Goal: Task Accomplishment & Management: Complete application form

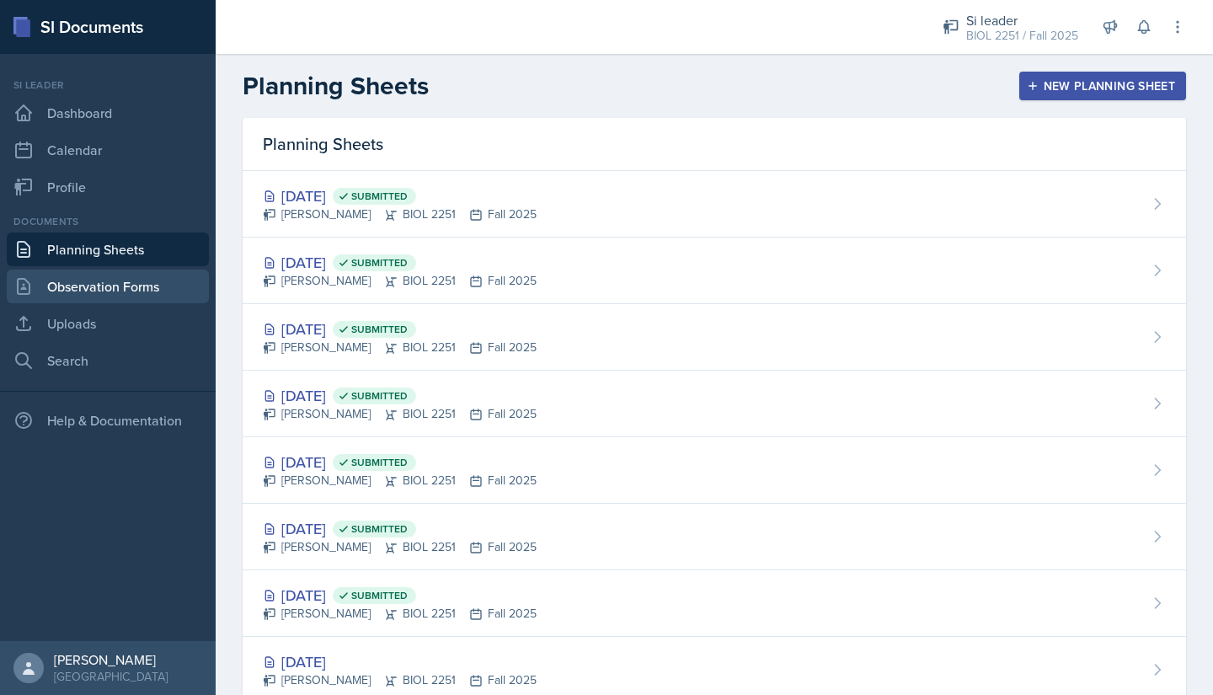
click at [66, 279] on link "Observation Forms" at bounding box center [108, 287] width 202 height 34
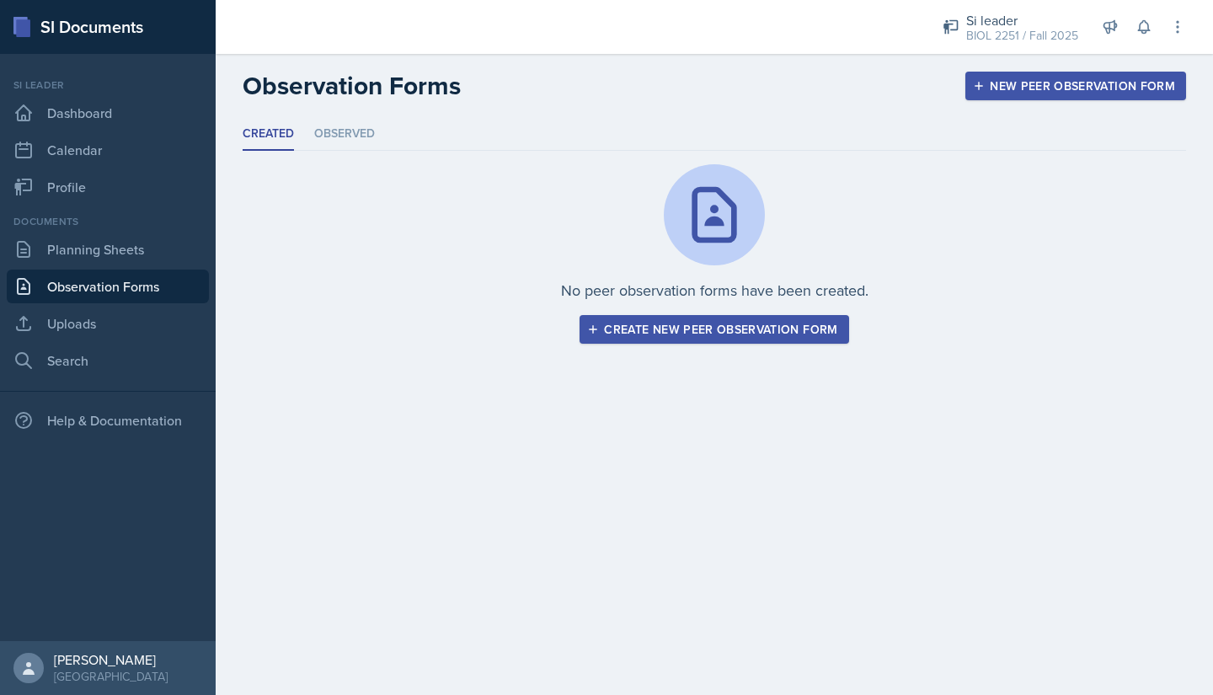
click at [601, 338] on button "Create new peer observation form" at bounding box center [714, 329] width 269 height 29
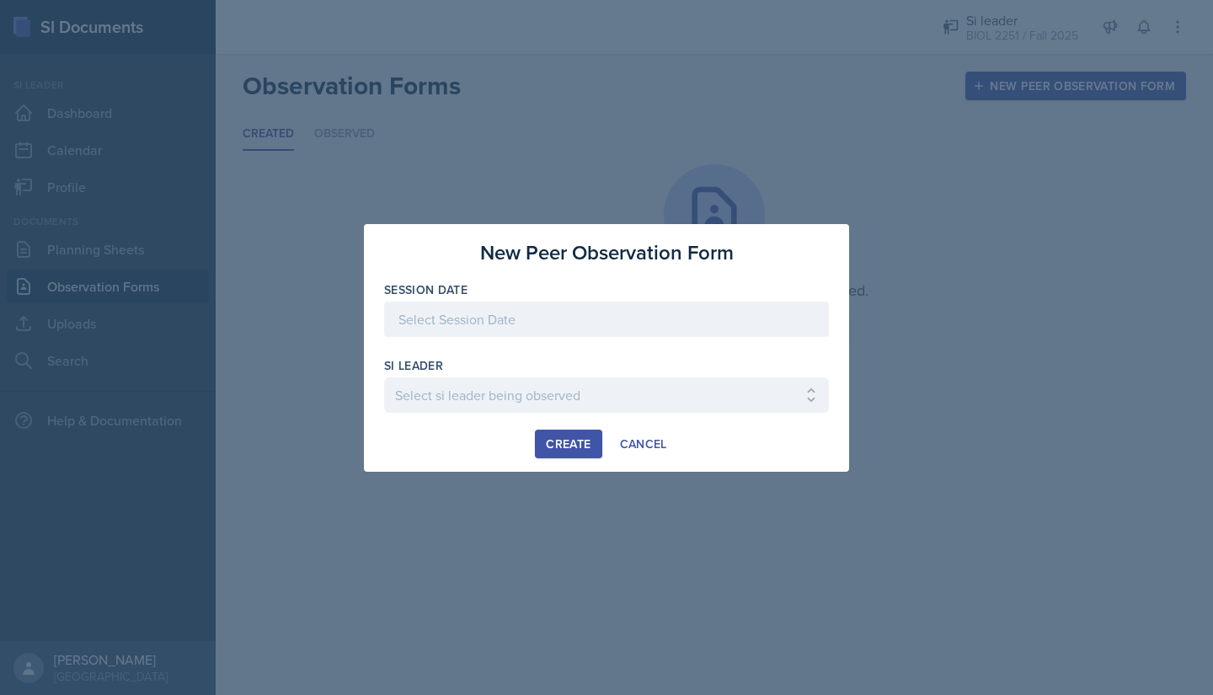
click at [451, 305] on div at bounding box center [606, 319] width 445 height 35
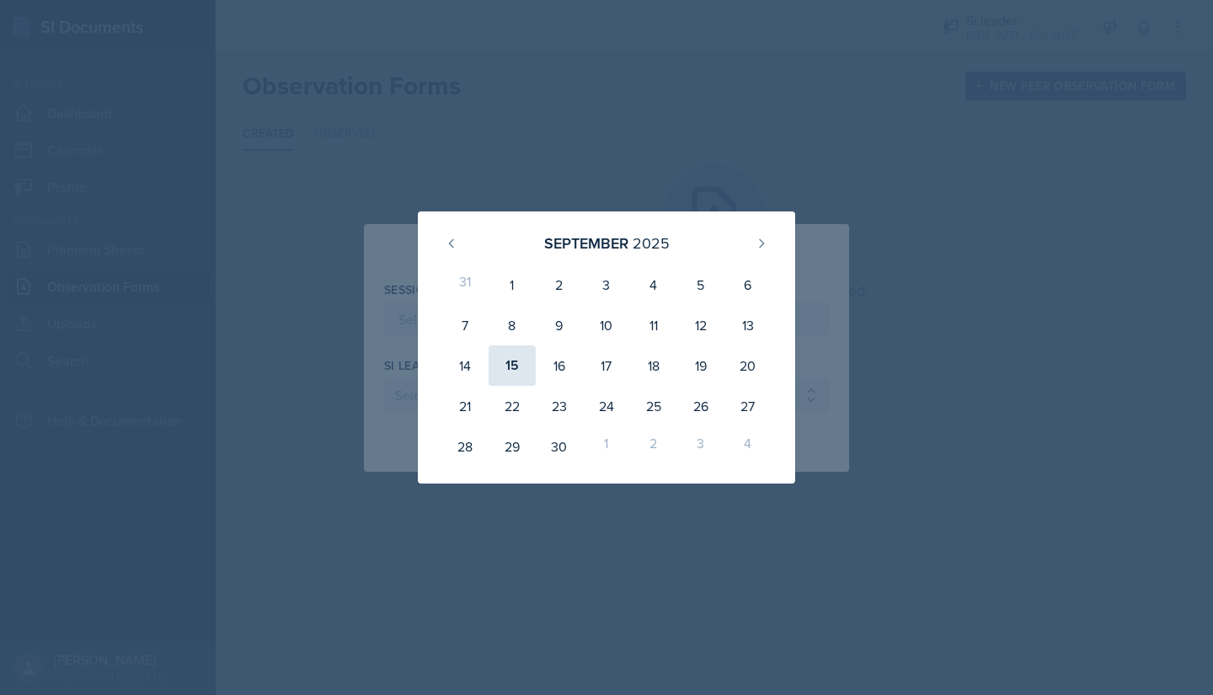
click at [511, 364] on div "15" at bounding box center [512, 365] width 47 height 40
type input "[DATE]"
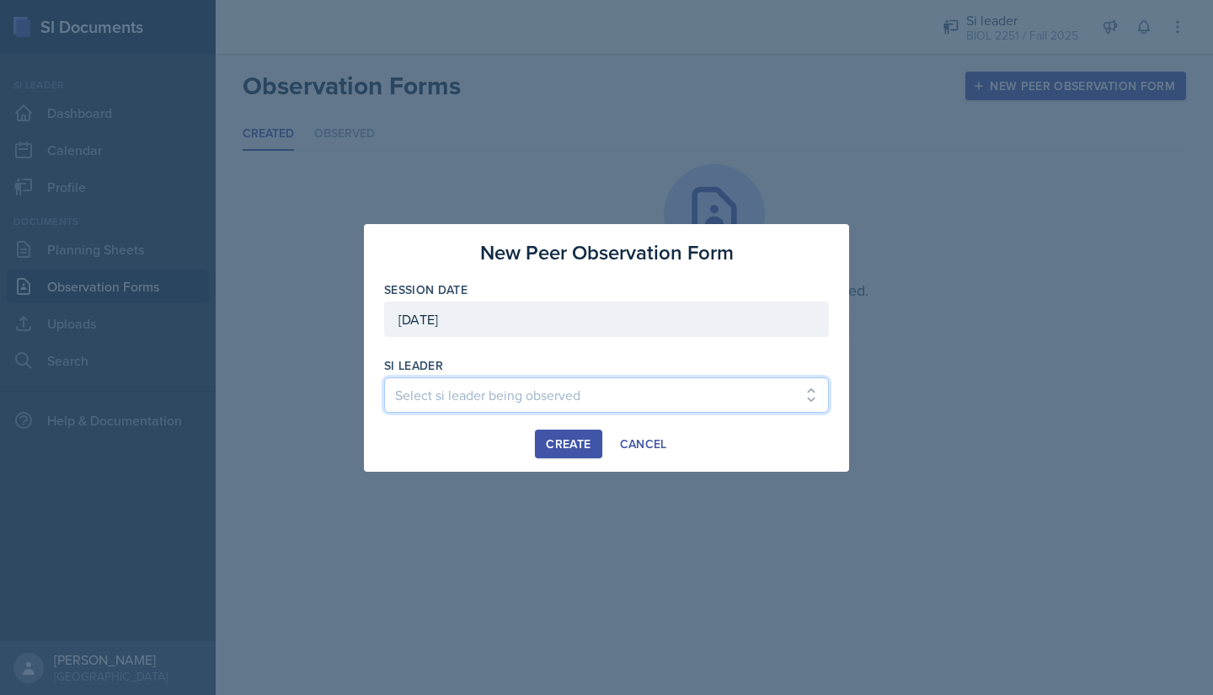
click at [493, 391] on select "Select si leader being observed Rayann Afani / PSYC 2500 / The Phantoms of The …" at bounding box center [606, 395] width 445 height 35
click at [469, 390] on select "Select si leader being observed Rayann Afani / PSYC 2500 / The Phantoms of The …" at bounding box center [606, 395] width 445 height 35
select select "2132751f-8efa-43a6-bfb7-8713c386ea1e"
click at [384, 378] on select "Select si leader being observed Rayann Afani / PSYC 2500 / The Phantoms of The …" at bounding box center [606, 395] width 445 height 35
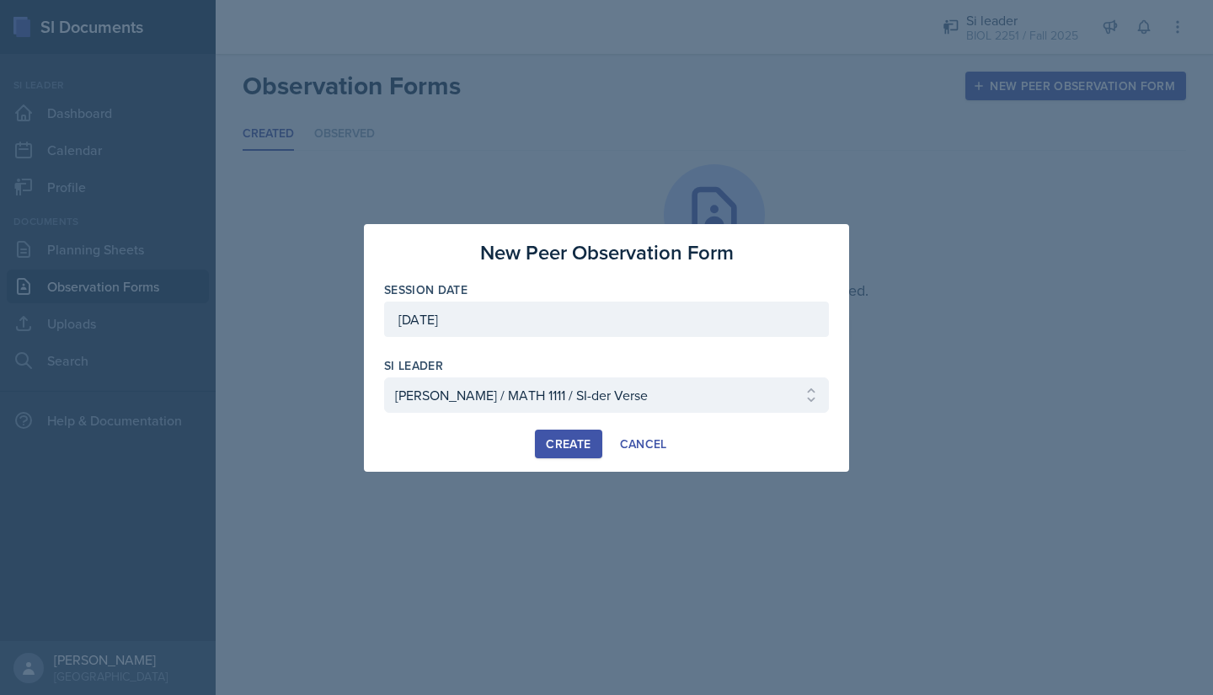
click at [558, 447] on div "Create" at bounding box center [568, 443] width 45 height 13
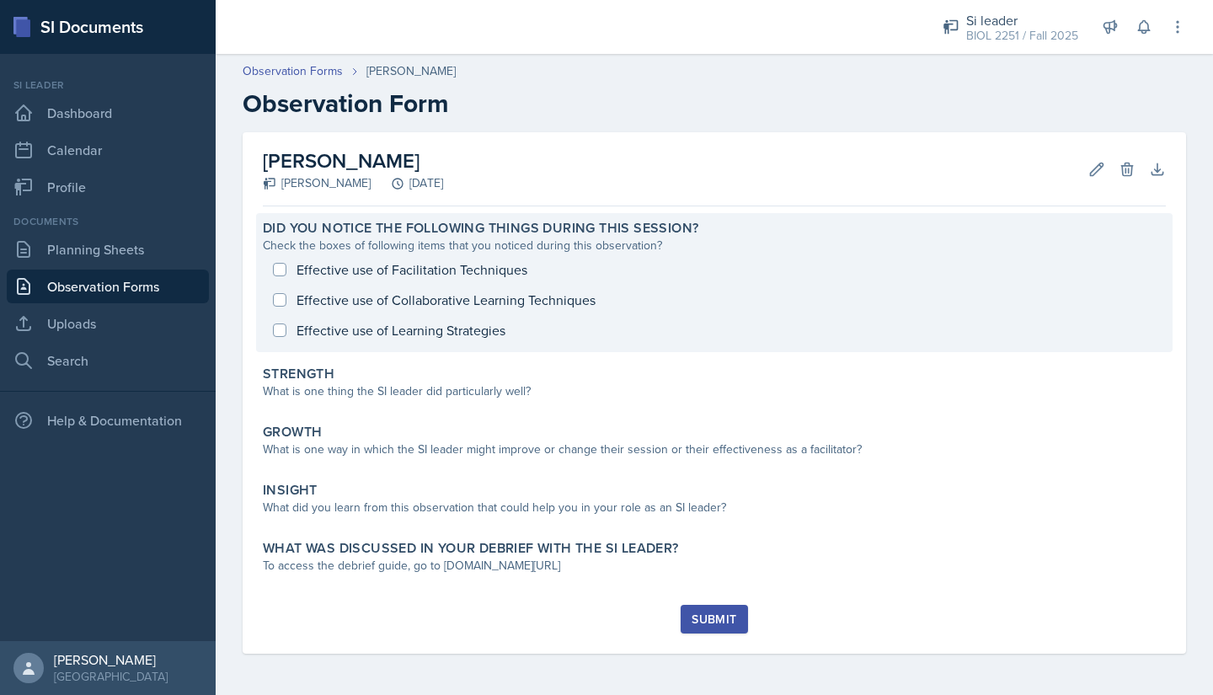
click at [283, 267] on div "Effective use of Facilitation Techniques Effective use of Collaborative Learnin…" at bounding box center [714, 299] width 903 height 91
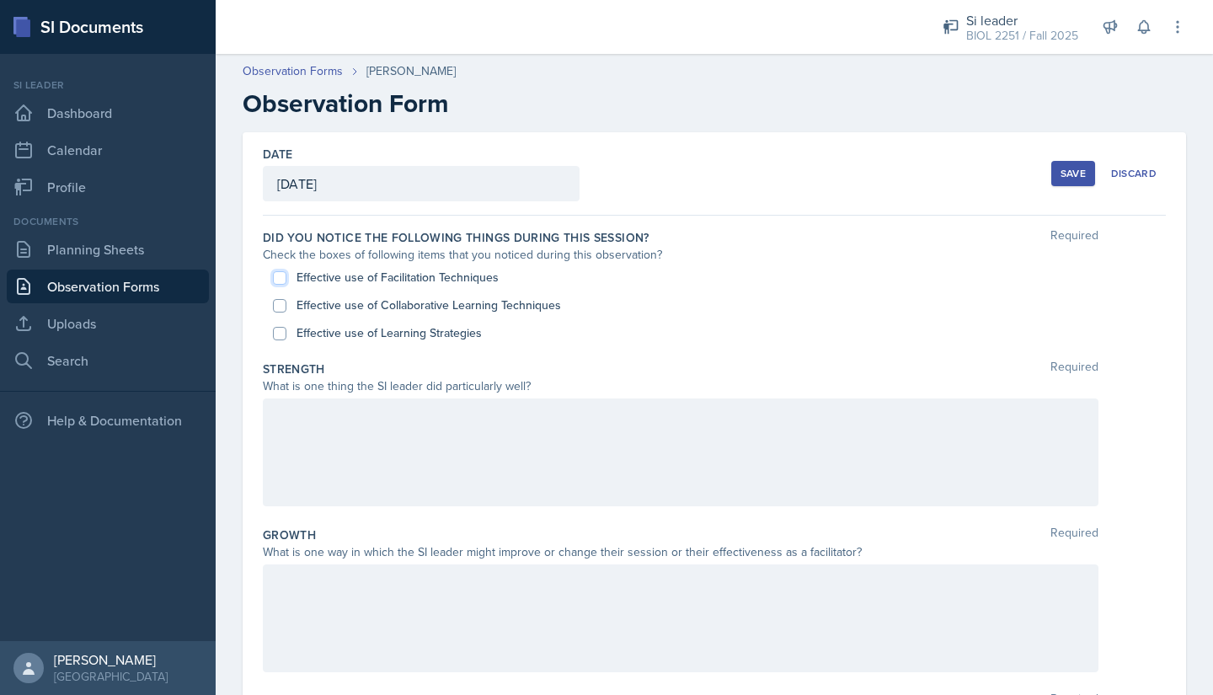
click at [283, 278] on input "Effective use of Facilitation Techniques" at bounding box center [279, 277] width 13 height 13
checkbox input "true"
click at [277, 305] on input "Effective use of Collaborative Learning Techniques" at bounding box center [279, 305] width 13 height 13
checkbox input "true"
click at [276, 333] on input "Effective use of Learning Strategies" at bounding box center [279, 333] width 13 height 13
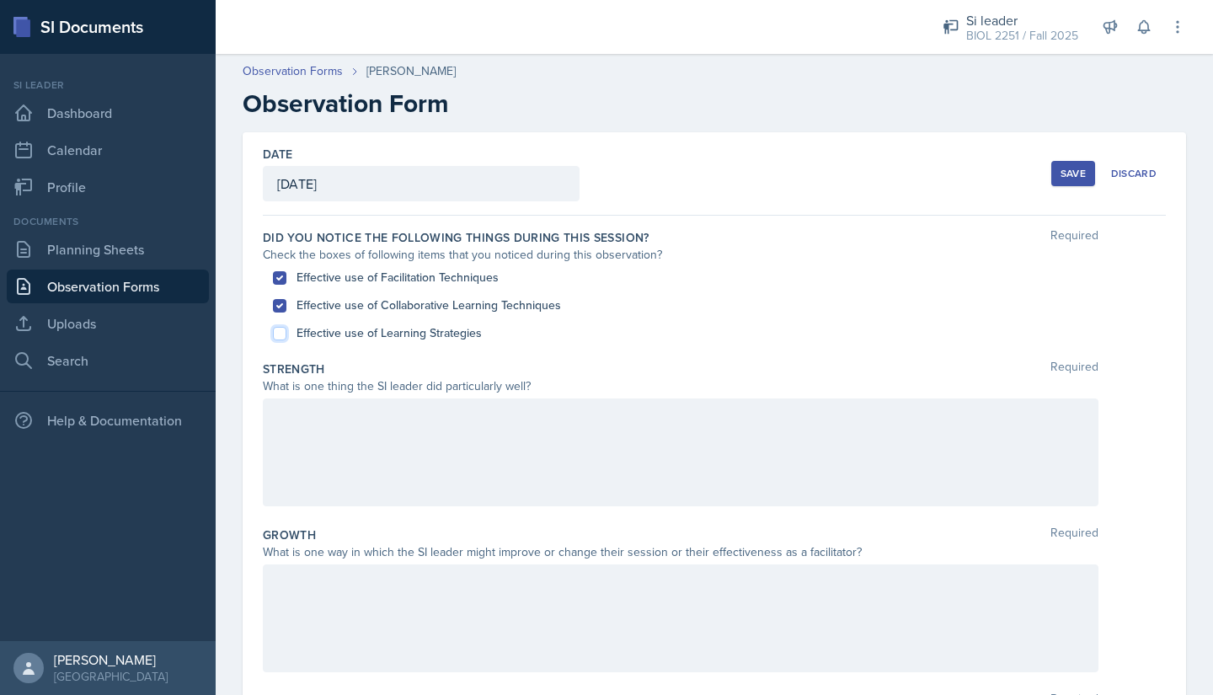
checkbox input "true"
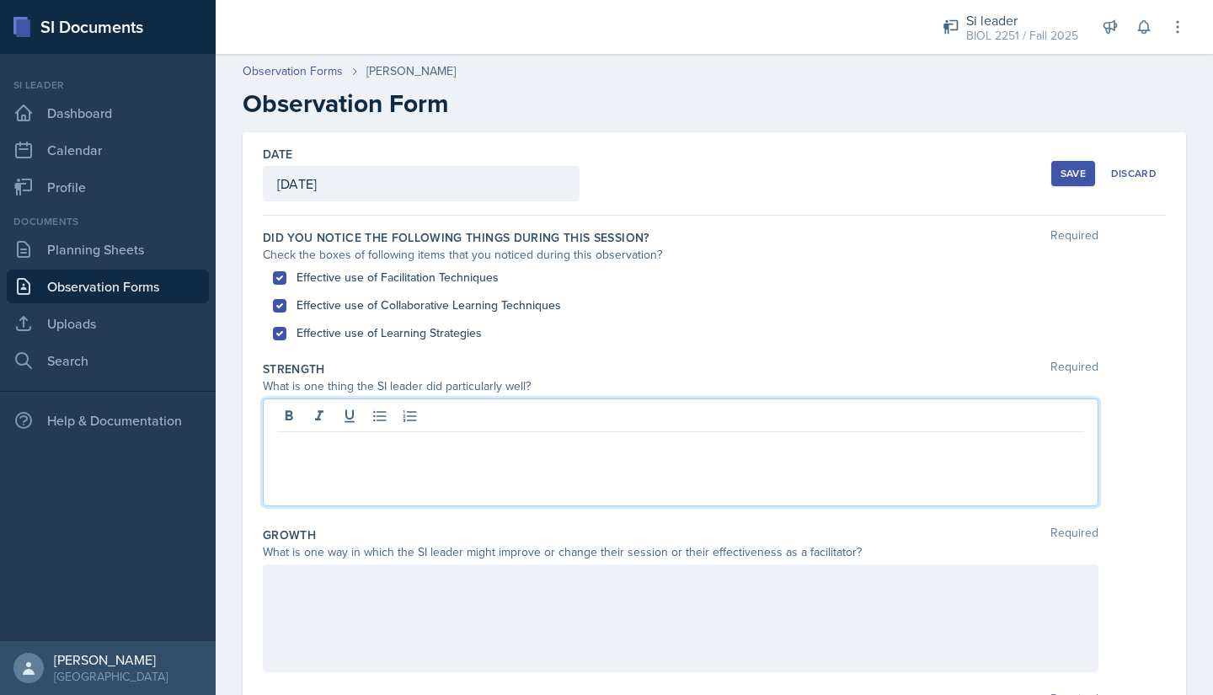
click at [281, 410] on div at bounding box center [681, 453] width 836 height 108
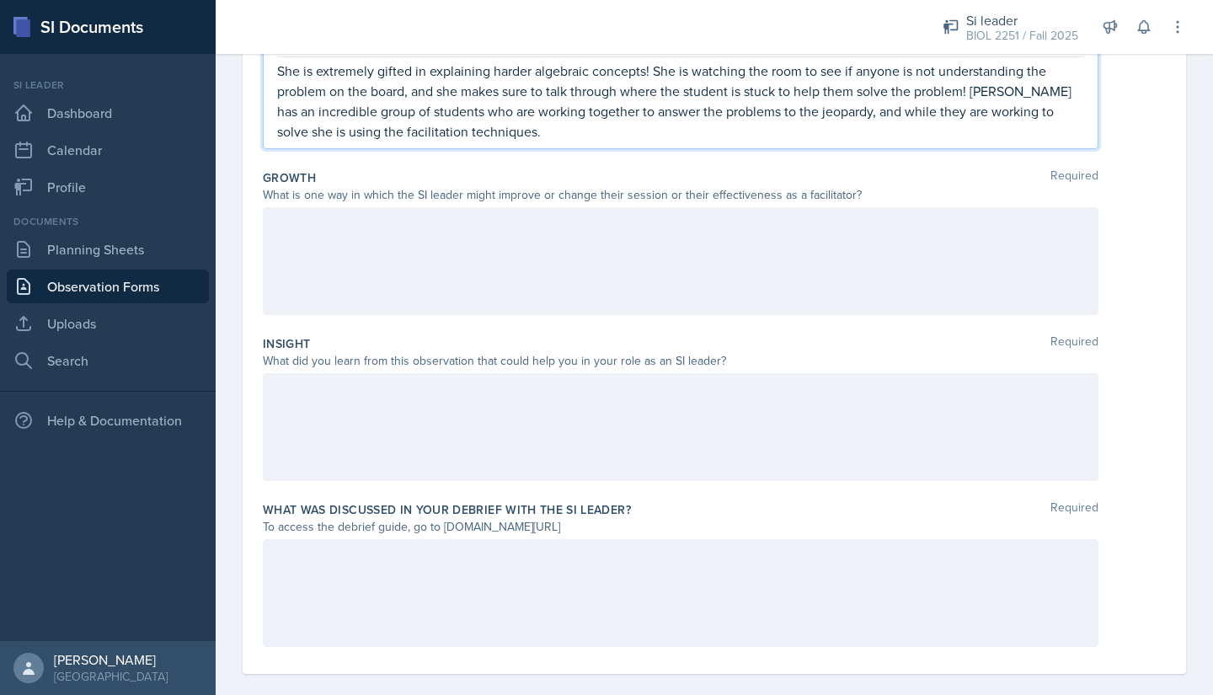
scroll to position [394, 0]
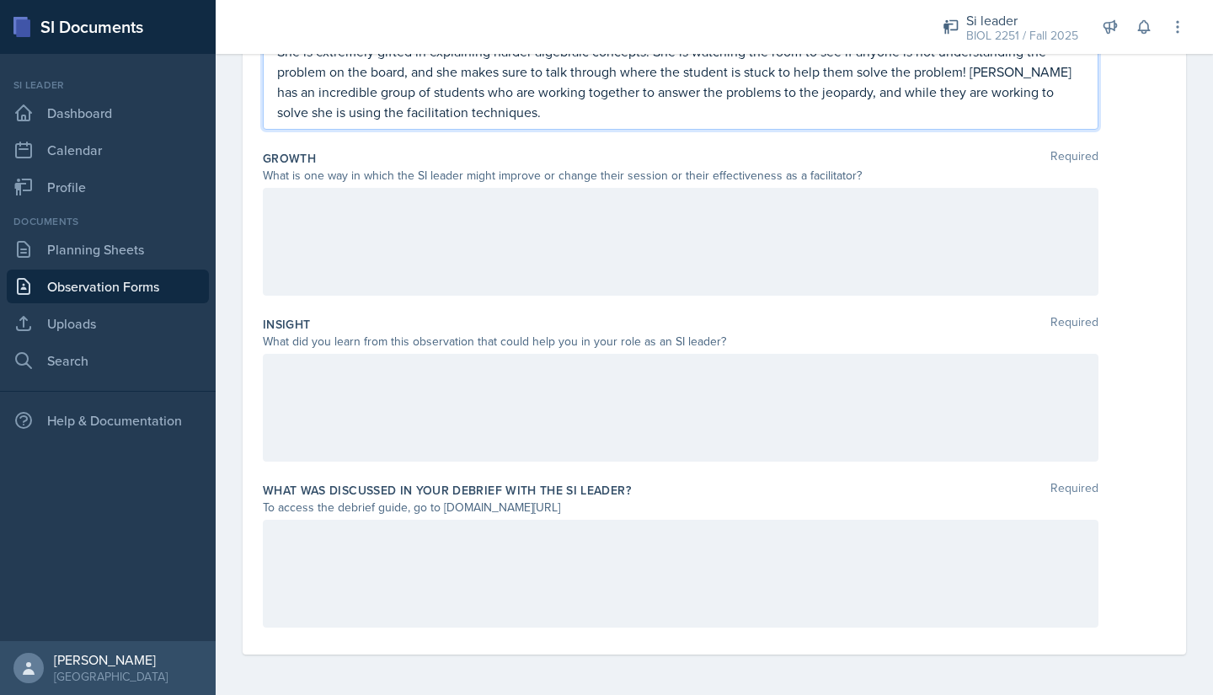
click at [390, 537] on div at bounding box center [681, 574] width 836 height 108
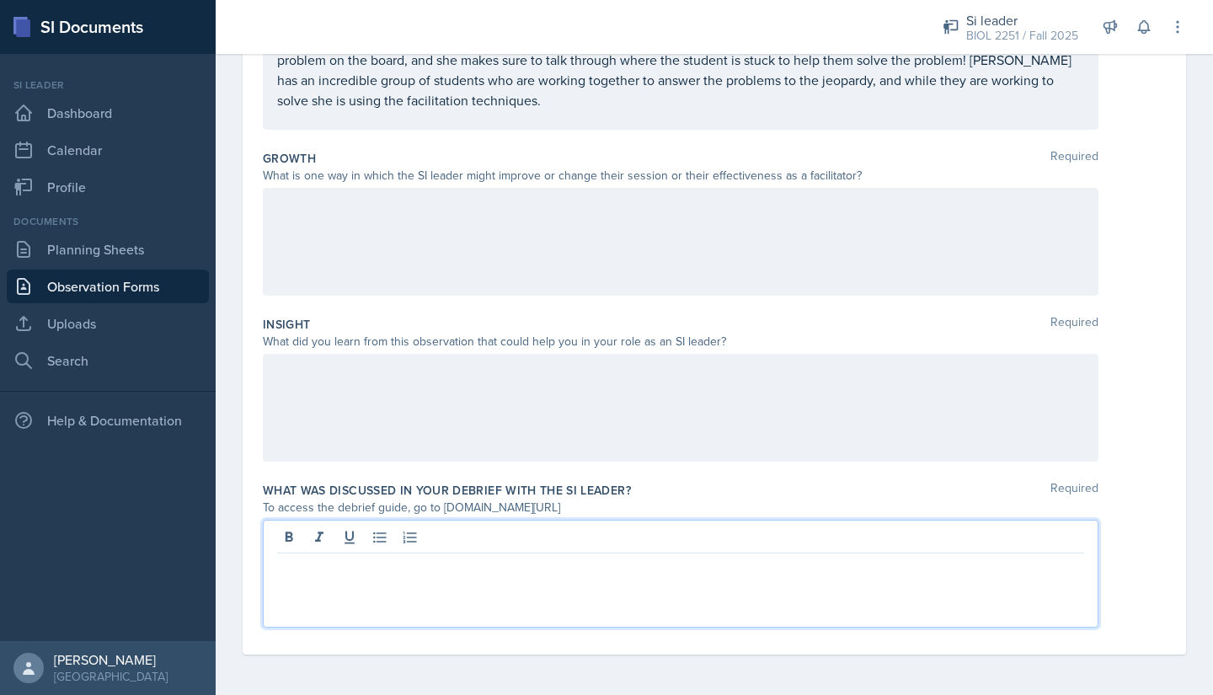
scroll to position [377, 0]
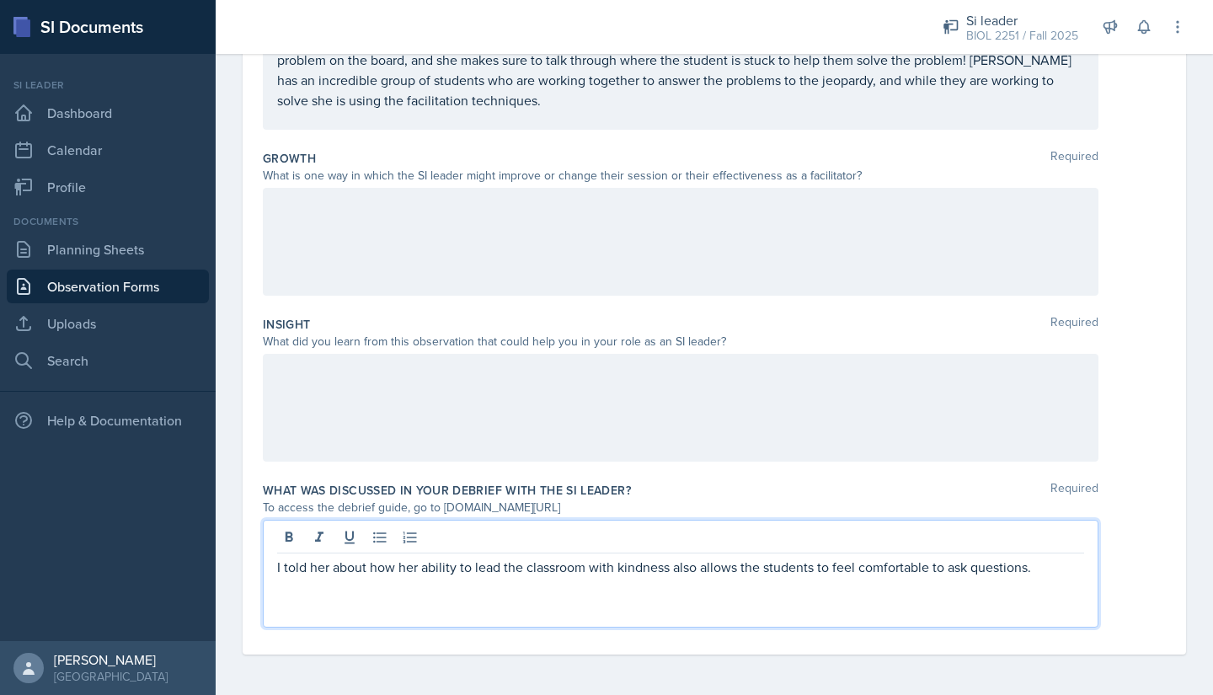
click at [287, 377] on div at bounding box center [681, 408] width 836 height 108
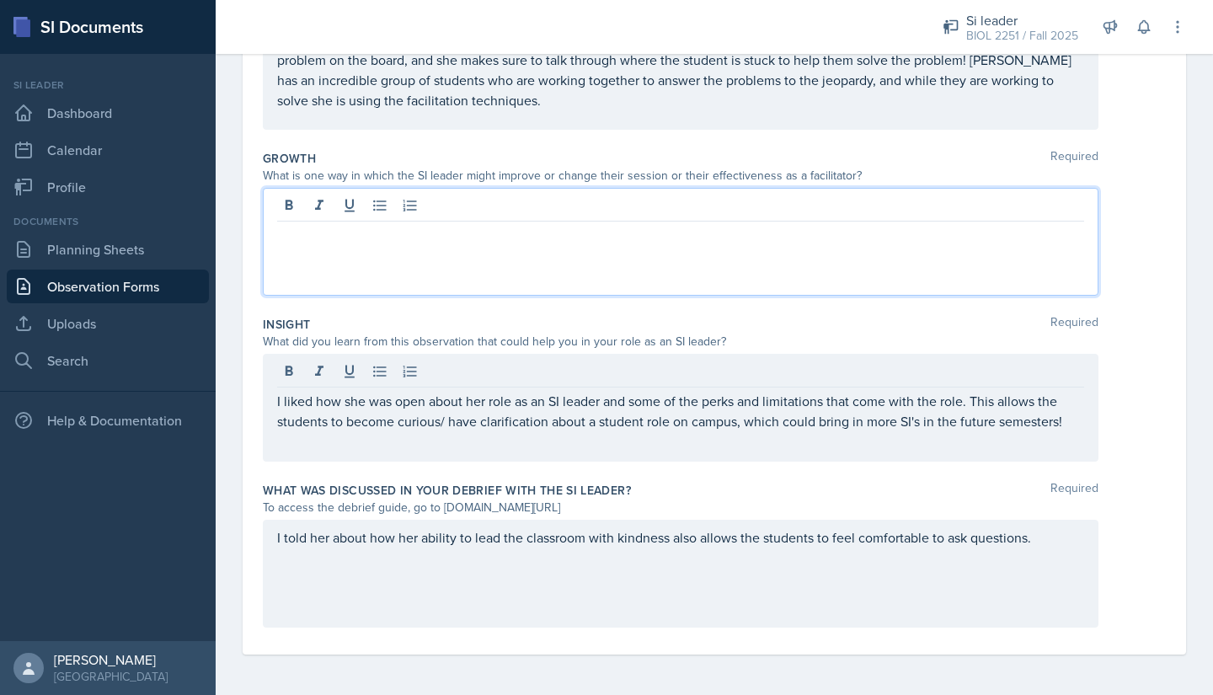
click at [300, 203] on div at bounding box center [681, 242] width 836 height 108
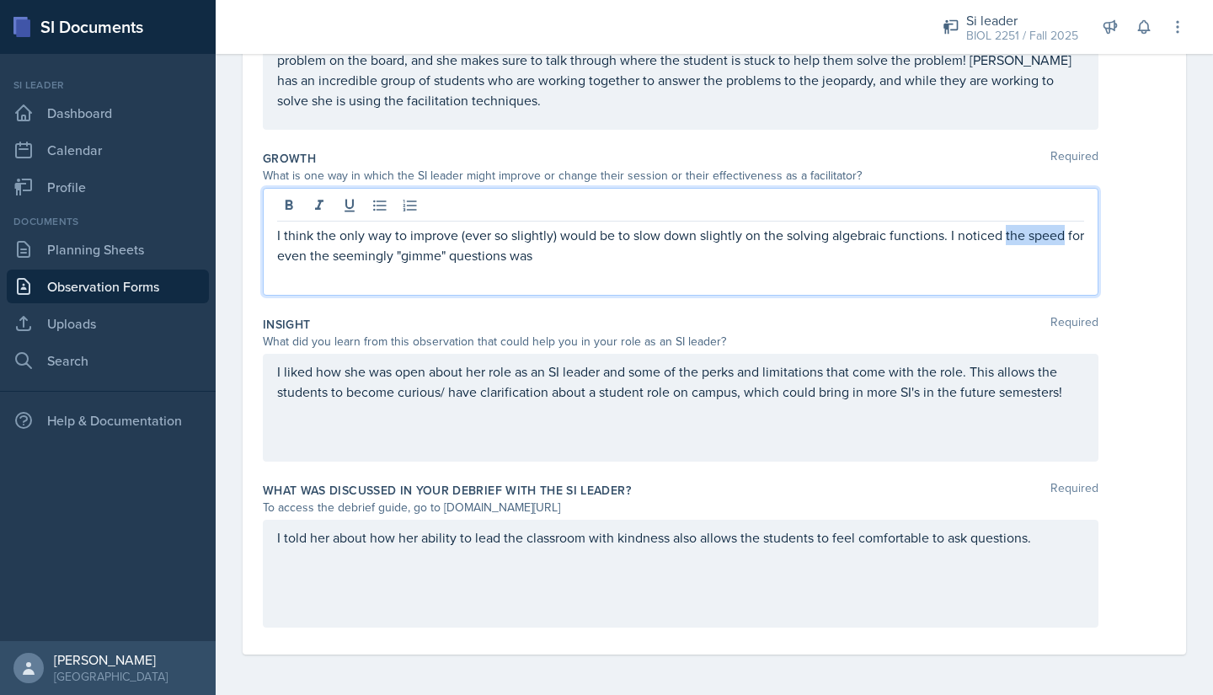
drag, startPoint x: 1004, startPoint y: 237, endPoint x: 1061, endPoint y: 235, distance: 57.3
click at [1061, 235] on p "I think the only way to improve (ever so slightly) would be to slow down slight…" at bounding box center [680, 245] width 807 height 40
click at [515, 260] on p "I think the only way to improve (ever so slightly) would be to slow down slight…" at bounding box center [680, 245] width 807 height 40
click at [1004, 235] on p "I think the only way to improve (ever so slightly) would be to slow down slight…" at bounding box center [680, 245] width 807 height 40
click at [516, 260] on p "I think the only way to improve (ever so slightly) would be to slow down slight…" at bounding box center [680, 245] width 807 height 40
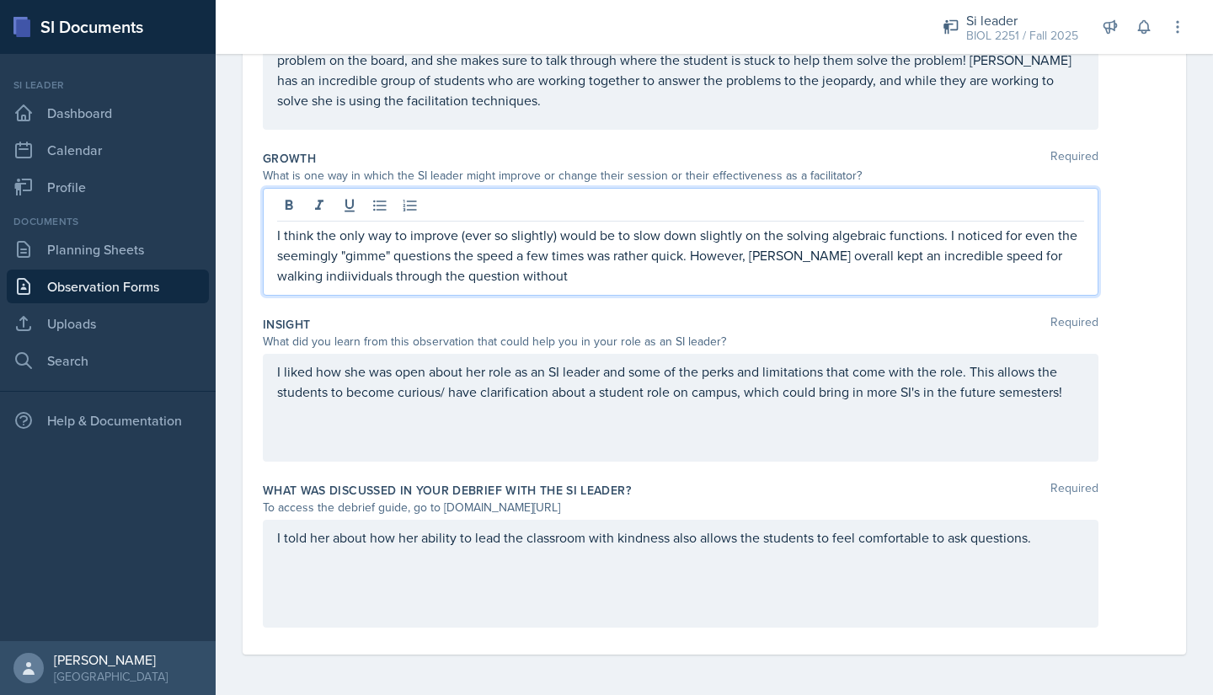
click at [316, 279] on p "I think the only way to improve (ever so slightly) would be to slow down slight…" at bounding box center [680, 255] width 807 height 61
click at [521, 281] on p "I think the only way to improve (ever so slightly) would be to slow down slight…" at bounding box center [680, 255] width 807 height 61
click at [464, 276] on p "I think the only way to improve (ever so slightly) would be to slow down slight…" at bounding box center [680, 255] width 807 height 61
click at [521, 277] on p "I think the only way to improve (ever so slightly) would be to slow down slight…" at bounding box center [680, 255] width 807 height 61
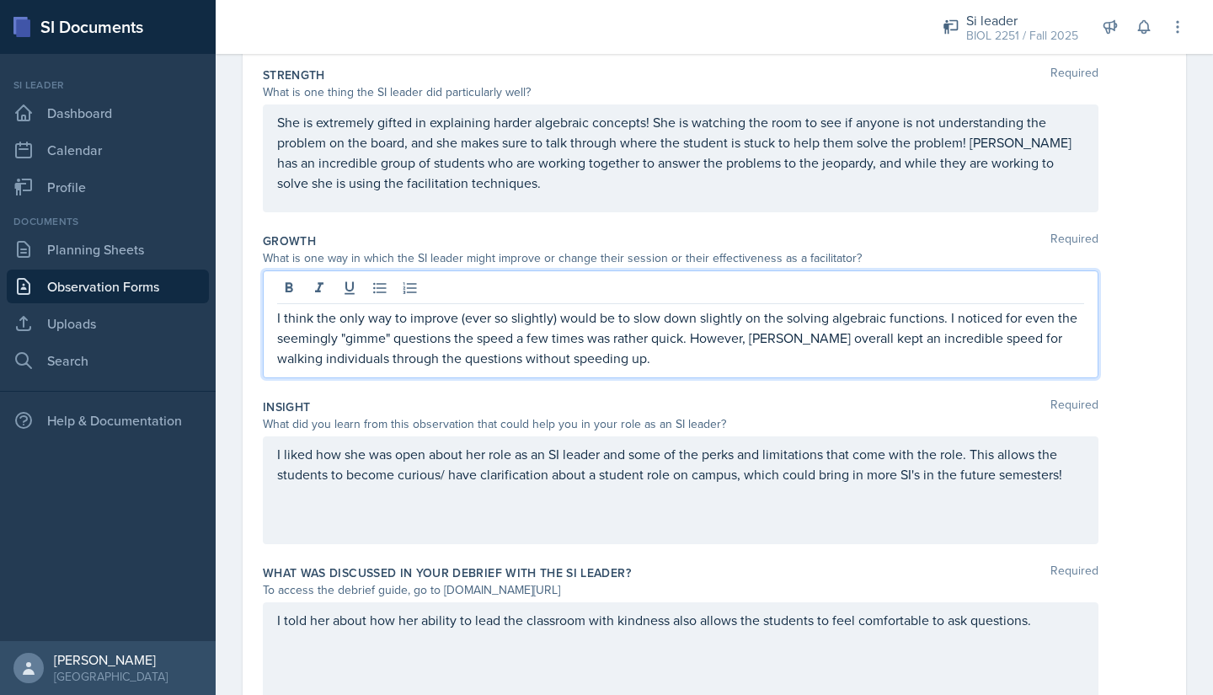
scroll to position [290, 0]
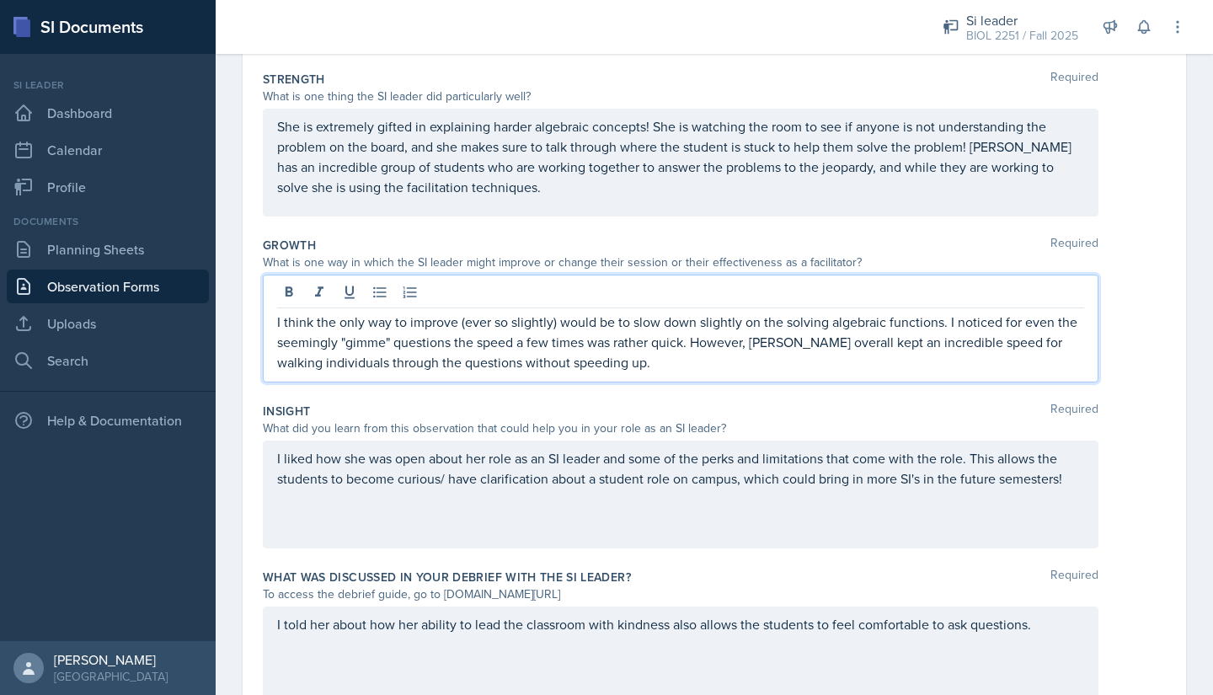
click at [831, 324] on p "I think the only way to improve (ever so slightly) would be to slow down slight…" at bounding box center [680, 342] width 807 height 61
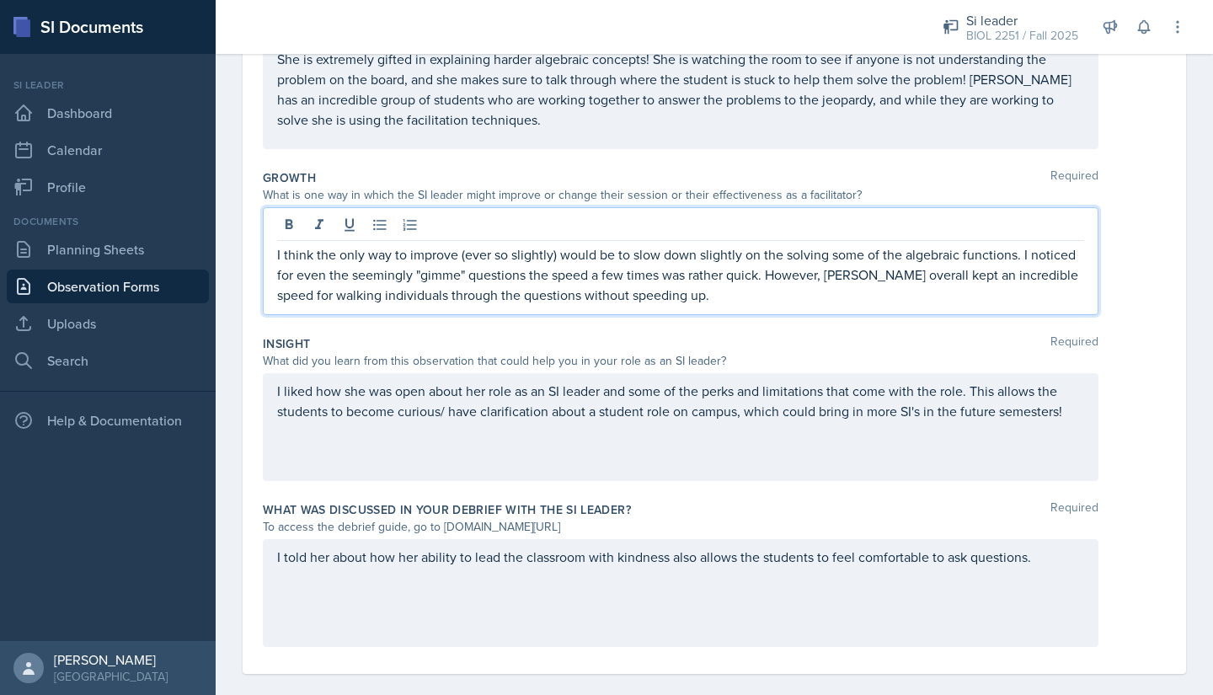
scroll to position [358, 0]
click at [1068, 410] on p "I liked how she was open about her role as an SI leader and some of the perks a…" at bounding box center [680, 400] width 807 height 40
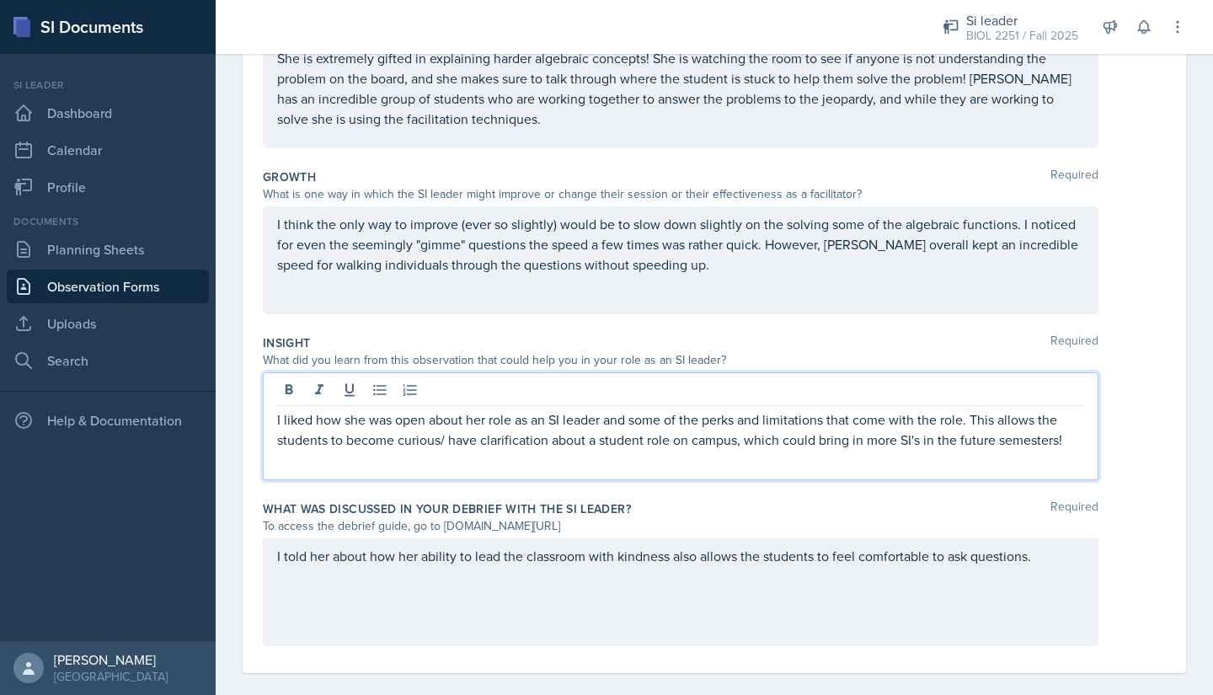
scroll to position [377, 0]
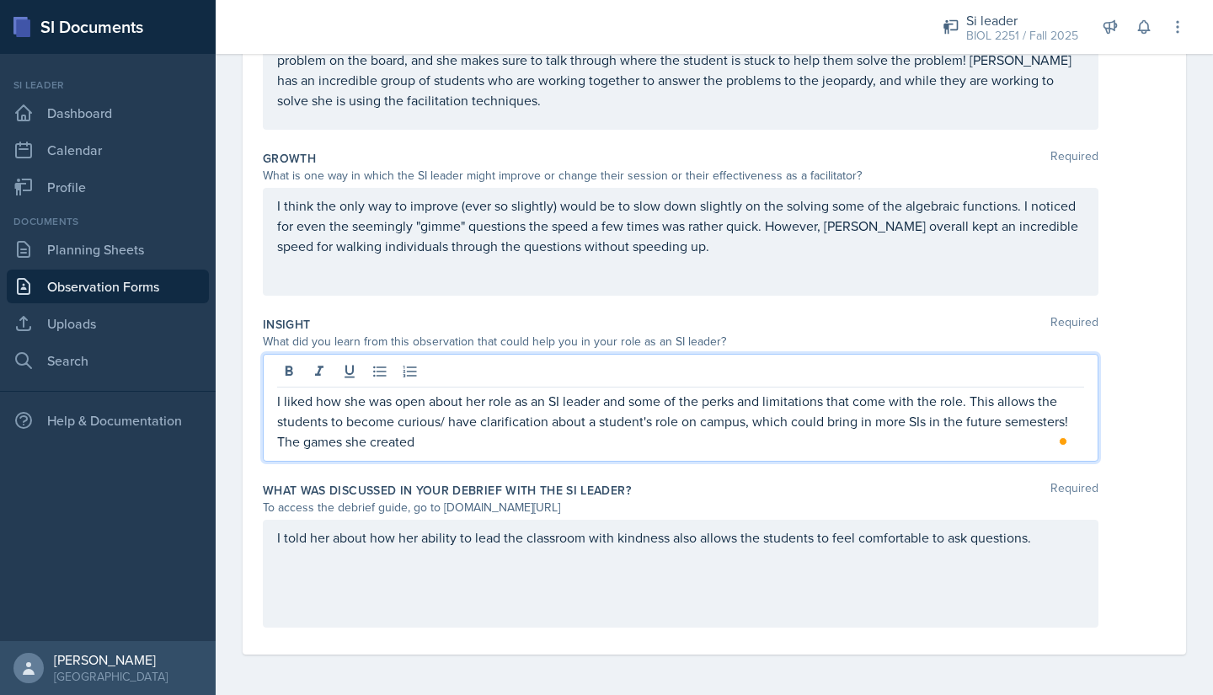
click at [447, 443] on p "I liked how she was open about her role as an SI leader and some of the perks a…" at bounding box center [680, 421] width 807 height 61
click at [832, 449] on p "I liked how she was open about her role as an SI leader and some of the perks a…" at bounding box center [680, 421] width 807 height 61
click at [1039, 543] on div "I told her about how her ability to lead the classroom with kindness also allow…" at bounding box center [681, 574] width 836 height 108
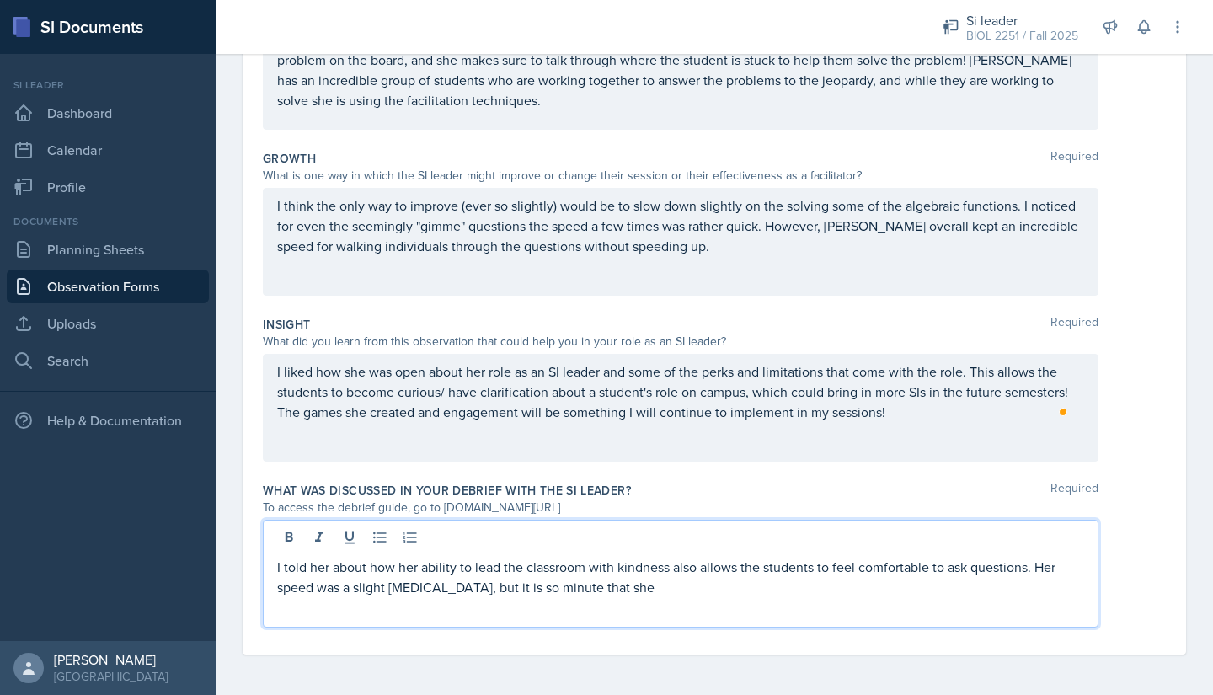
click at [456, 206] on div "I think the only way to improve (ever so slightly) would be to slow down slight…" at bounding box center [681, 242] width 836 height 108
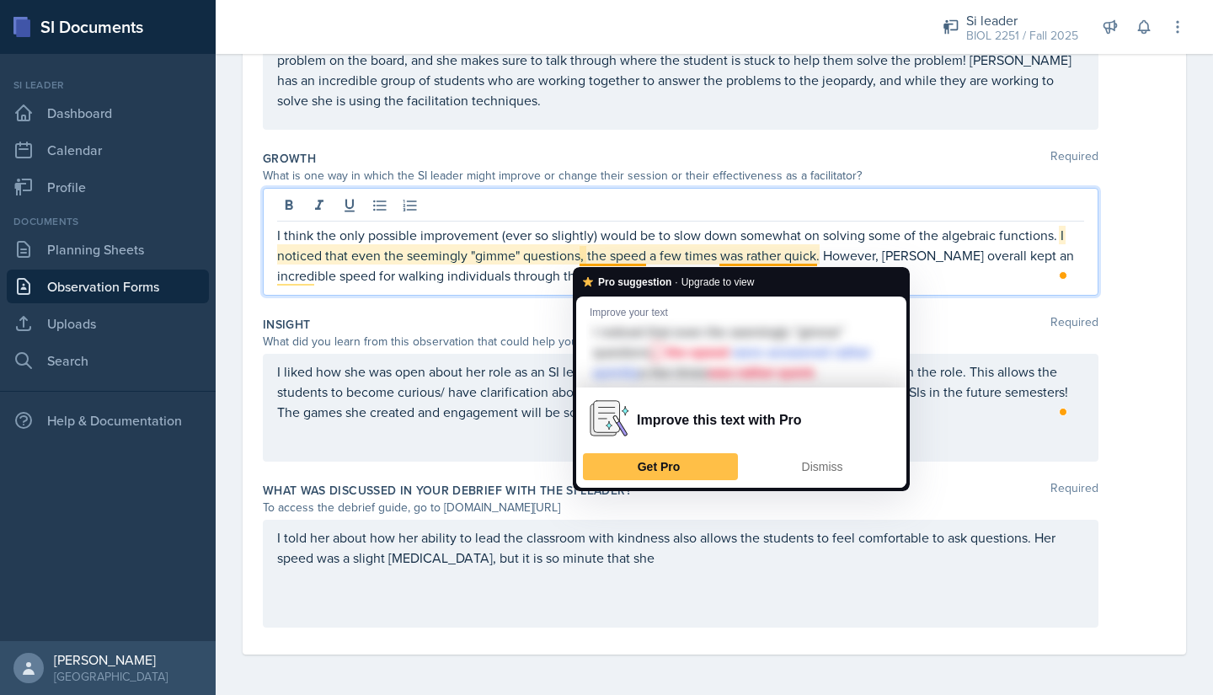
drag, startPoint x: 592, startPoint y: 256, endPoint x: 661, endPoint y: 257, distance: 69.9
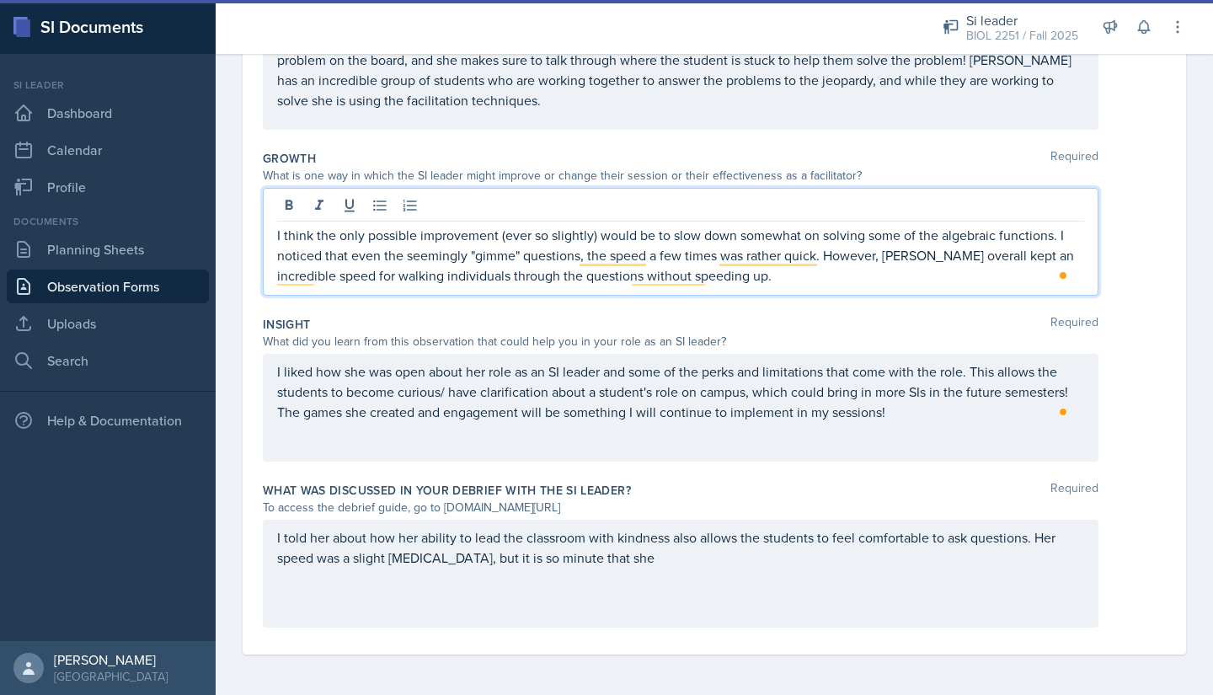
drag, startPoint x: 661, startPoint y: 257, endPoint x: 654, endPoint y: 237, distance: 21.6
click at [654, 237] on p "I think the only possible improvement (ever so slightly) would be to slow down …" at bounding box center [680, 255] width 807 height 61
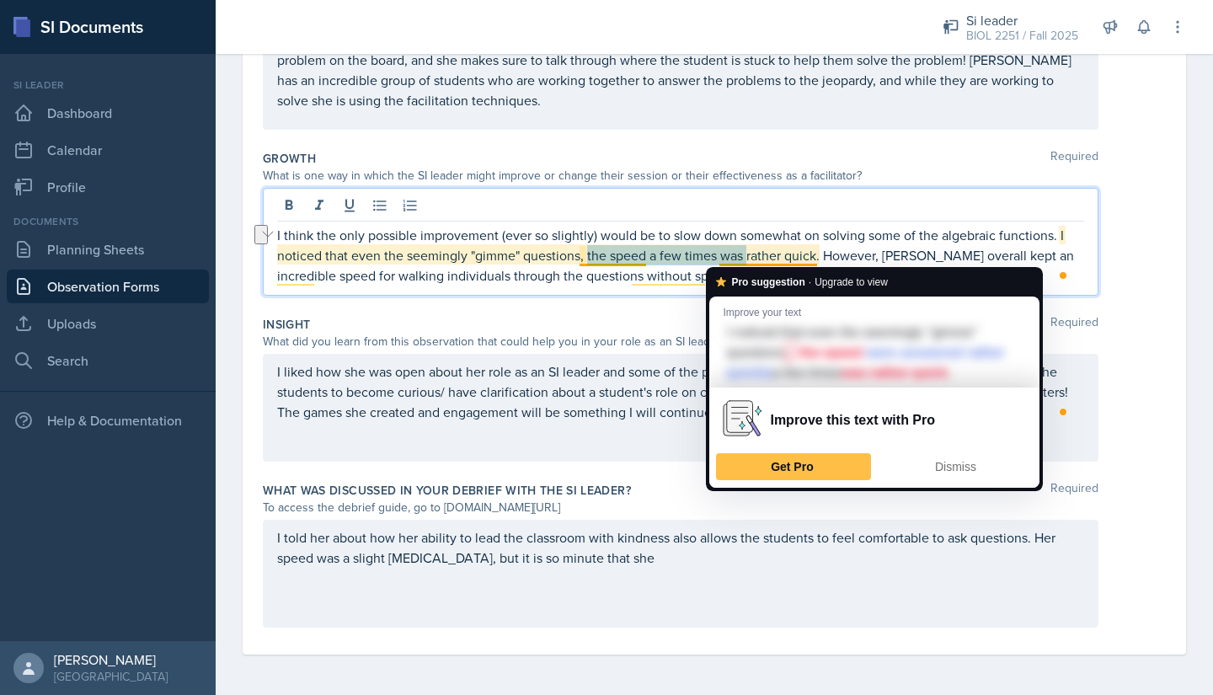
drag, startPoint x: 746, startPoint y: 254, endPoint x: 586, endPoint y: 253, distance: 159.3
click at [586, 253] on p "I think the only possible improvement (ever so slightly) would be to slow down …" at bounding box center [680, 255] width 807 height 61
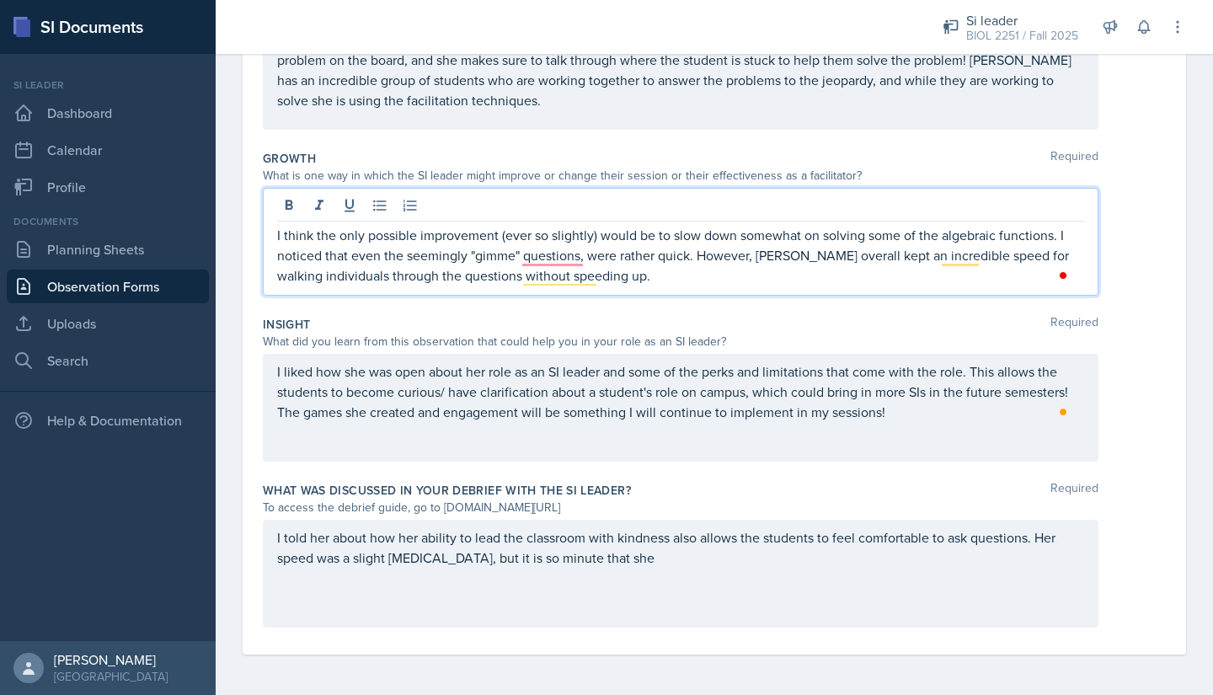
click at [657, 254] on p "I think the only possible improvement (ever so slightly) would be to slow down …" at bounding box center [680, 255] width 807 height 61
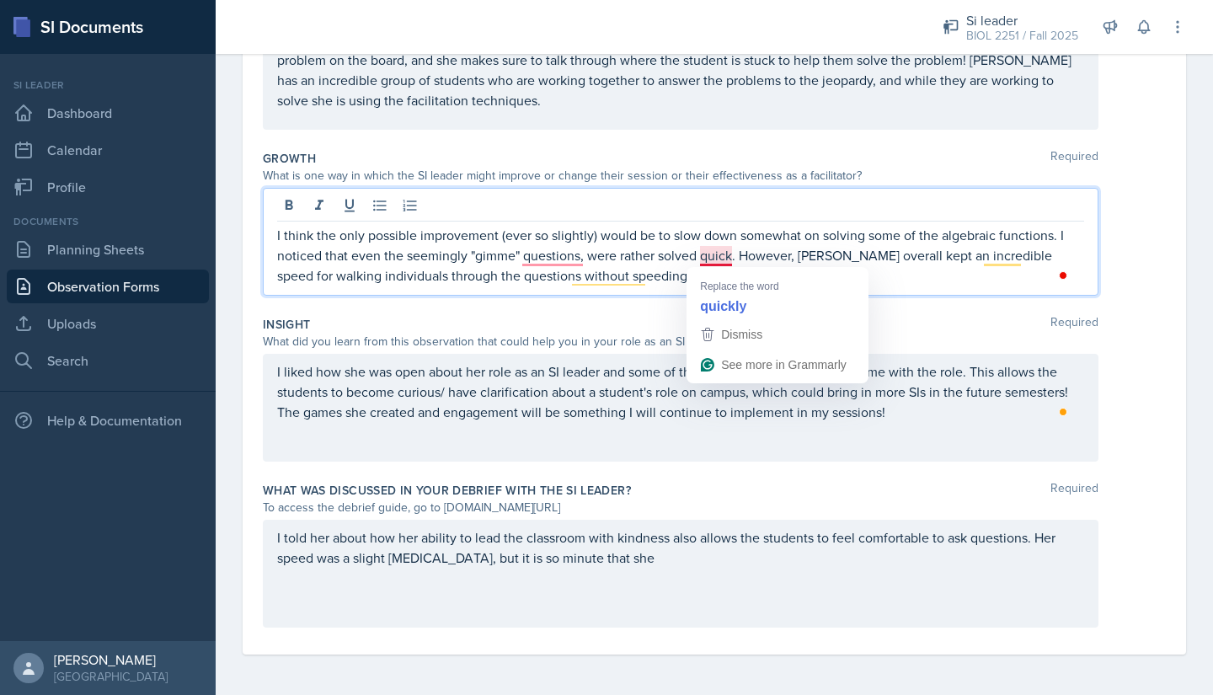
click at [730, 255] on p "I think the only possible improvement (ever so slightly) would be to slow down …" at bounding box center [680, 255] width 807 height 61
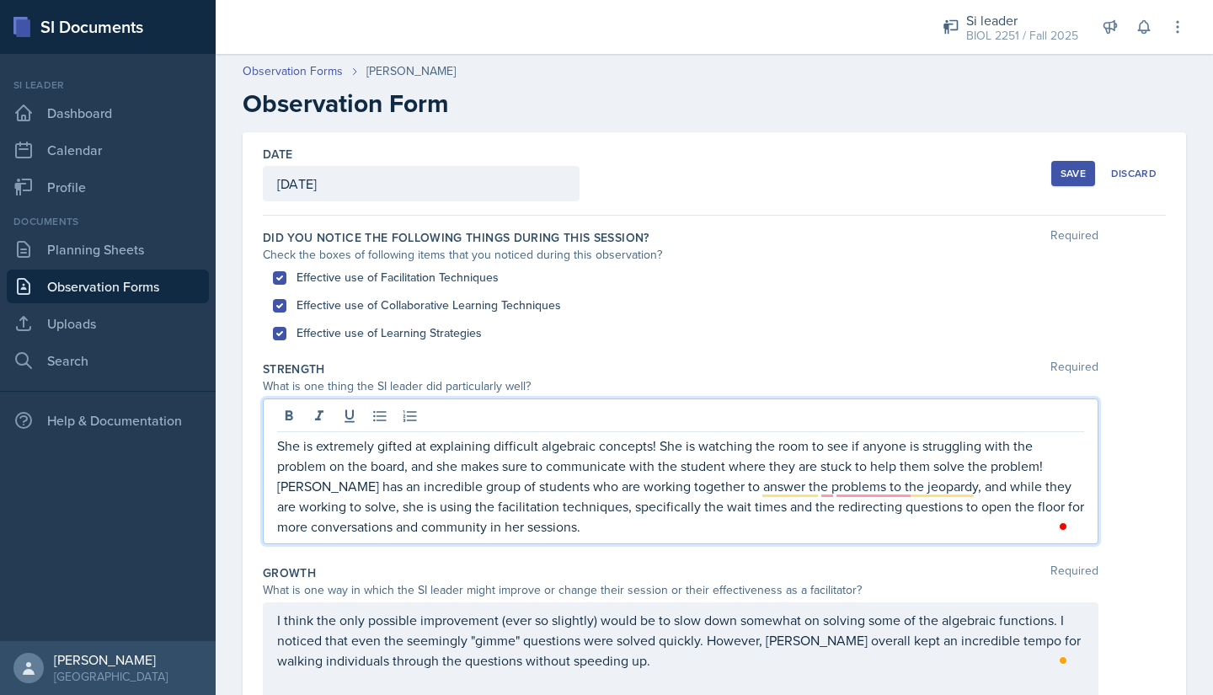
scroll to position [233, 0]
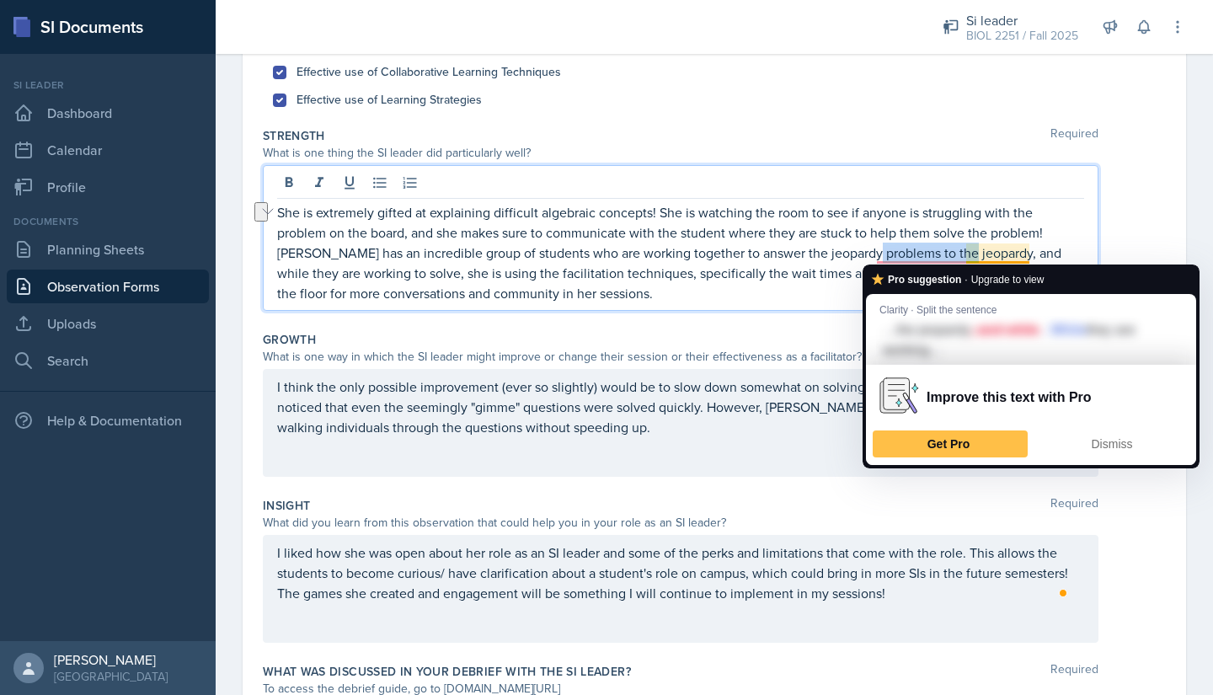
drag, startPoint x: 875, startPoint y: 256, endPoint x: 967, endPoint y: 255, distance: 91.9
click at [967, 255] on p "She is extremely gifted at explaining difficult algebraic concepts! She is watc…" at bounding box center [680, 252] width 807 height 101
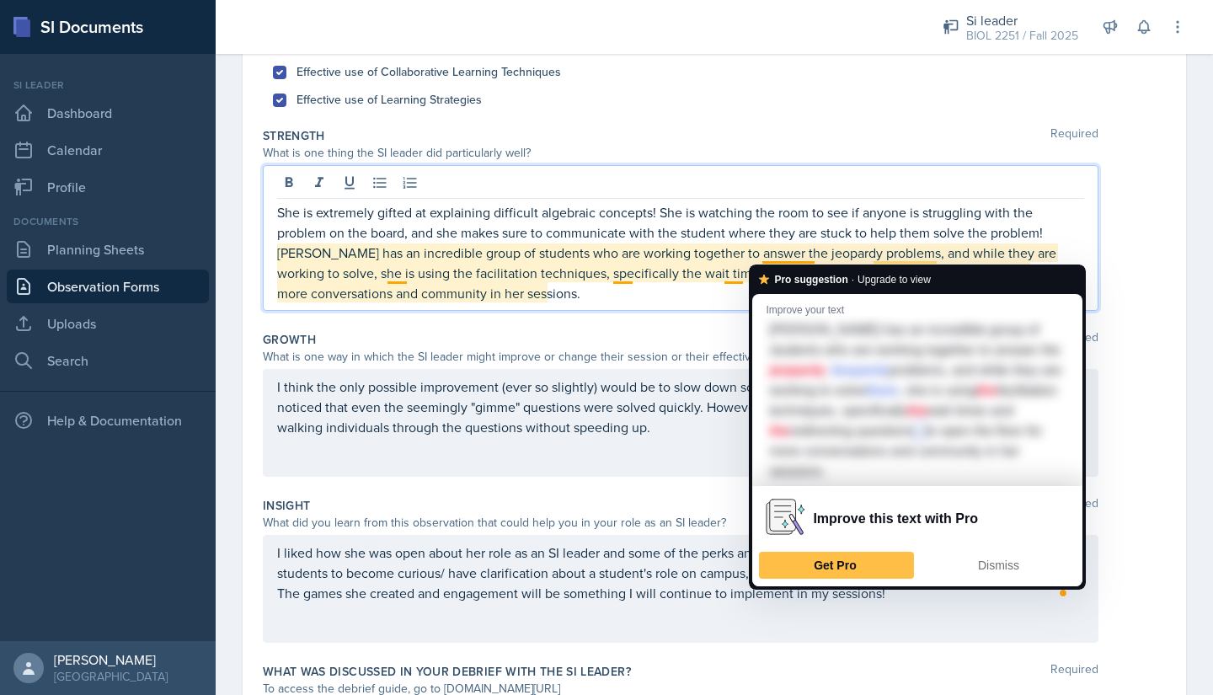
click at [771, 256] on p "She is extremely gifted at explaining difficult algebraic concepts! She is watc…" at bounding box center [680, 252] width 807 height 101
click at [766, 260] on p "She is extremely gifted at explaining difficult algebraic concepts! She is watc…" at bounding box center [680, 252] width 807 height 101
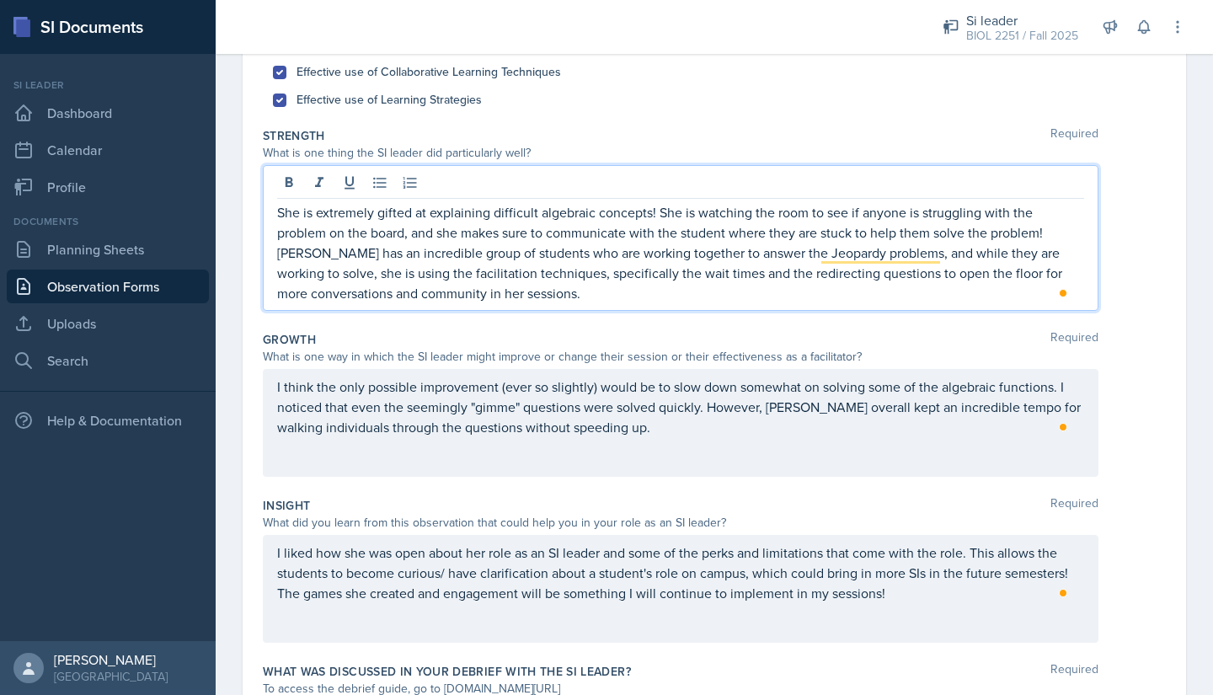
click at [769, 294] on p "She is extremely gifted at explaining difficult algebraic concepts! She is watc…" at bounding box center [680, 252] width 807 height 101
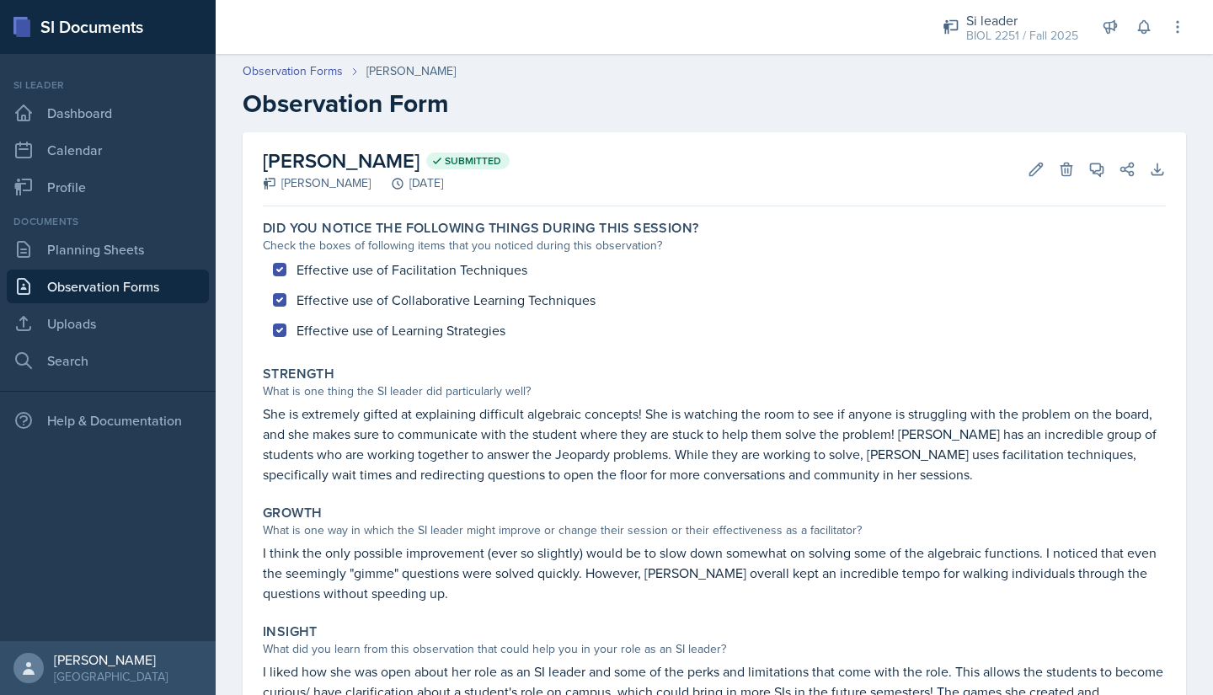
scroll to position [164, 0]
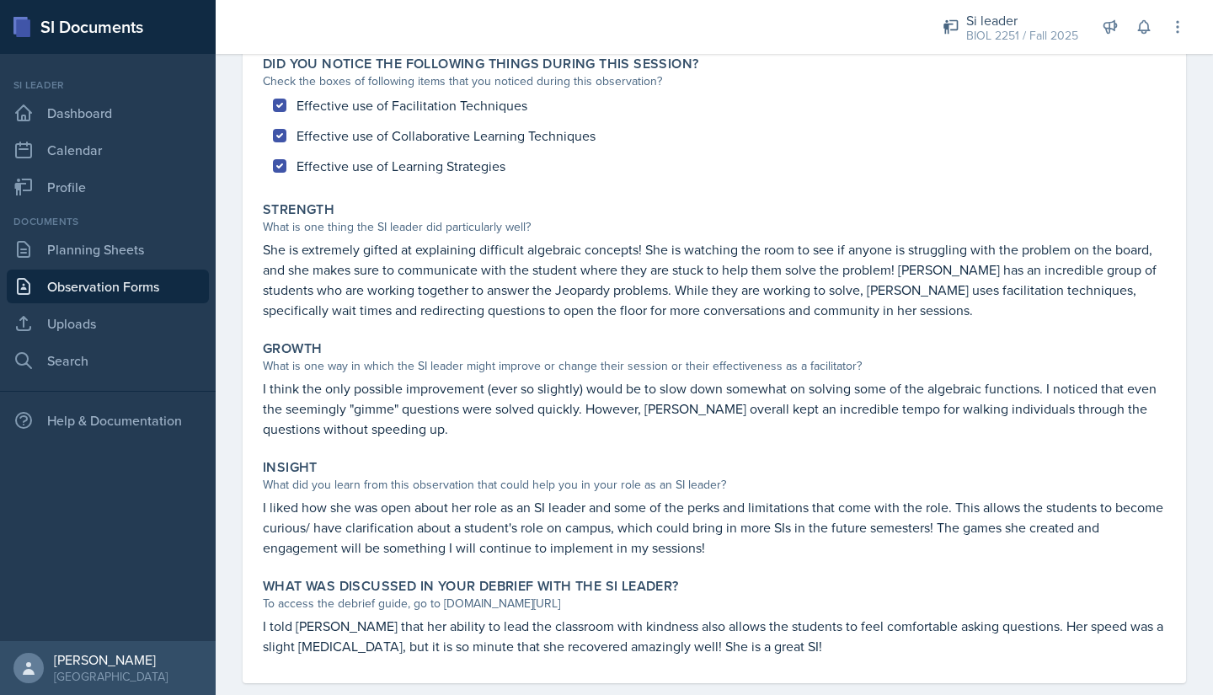
click at [845, 33] on div at bounding box center [564, 27] width 670 height 54
